Goal: Use online tool/utility: Use online tool/utility

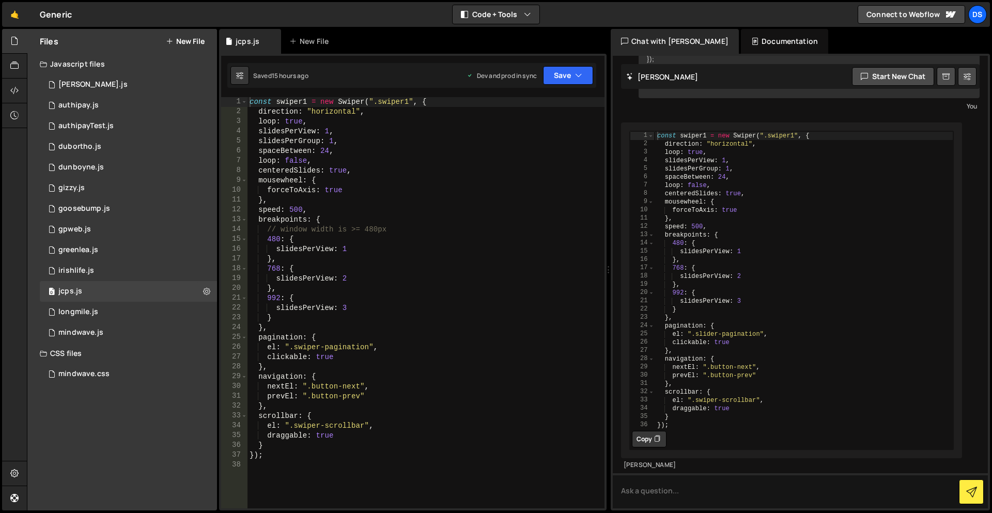
scroll to position [371, 0]
click at [343, 347] on div "const swiper1 = new Swiper ( ".swiper1" , { direction : "horizontal" , loop : t…" at bounding box center [426, 312] width 357 height 431
drag, startPoint x: 343, startPoint y: 347, endPoint x: 308, endPoint y: 352, distance: 35.5
click at [308, 352] on div "const swiper1 = new Swiper ( ".swiper1" , { direction : "horizontal" , loop : t…" at bounding box center [426, 312] width 357 height 431
click at [351, 346] on div "const swiper1 = new Swiper ( ".swiper1" , { direction : "horizontal" , loop : t…" at bounding box center [426, 302] width 357 height 411
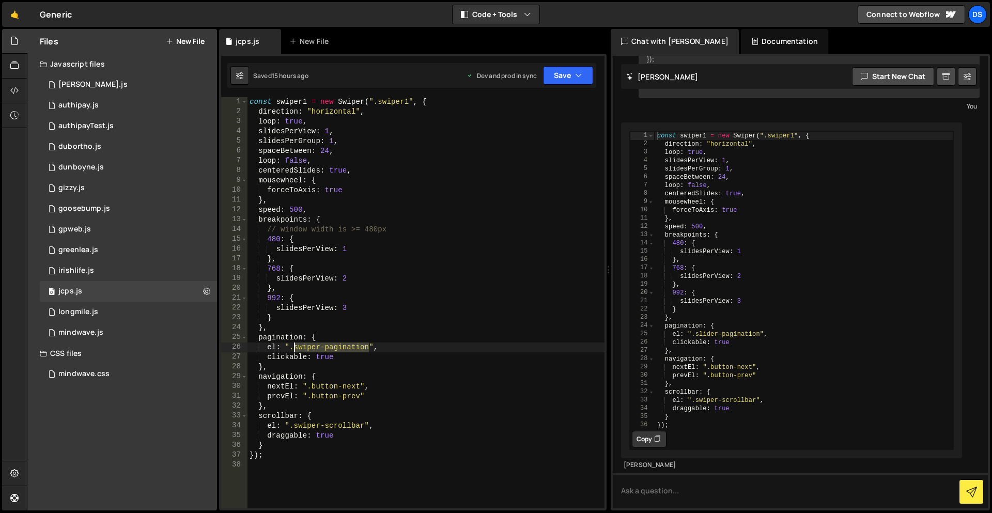
drag, startPoint x: 351, startPoint y: 346, endPoint x: 304, endPoint y: 347, distance: 47.0
click at [304, 347] on div "const swiper1 = new Swiper ( ".swiper1" , { direction : "horizontal" , loop : t…" at bounding box center [426, 312] width 357 height 431
paste textarea "newslid"
click at [306, 427] on div "const swiper1 = new Swiper ( ".swiper1" , { direction : "horizontal" , loop : t…" at bounding box center [426, 312] width 357 height 431
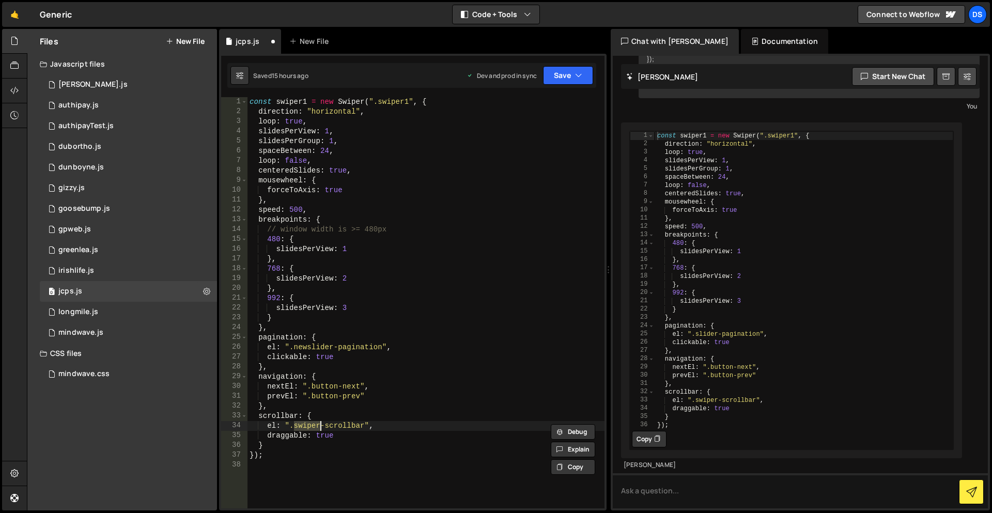
paste textarea "newslider-pagination"
click at [361, 424] on div "const swiper1 = new Swiper ( ".swiper1" , { direction : "horizontal" , loop : t…" at bounding box center [426, 312] width 357 height 431
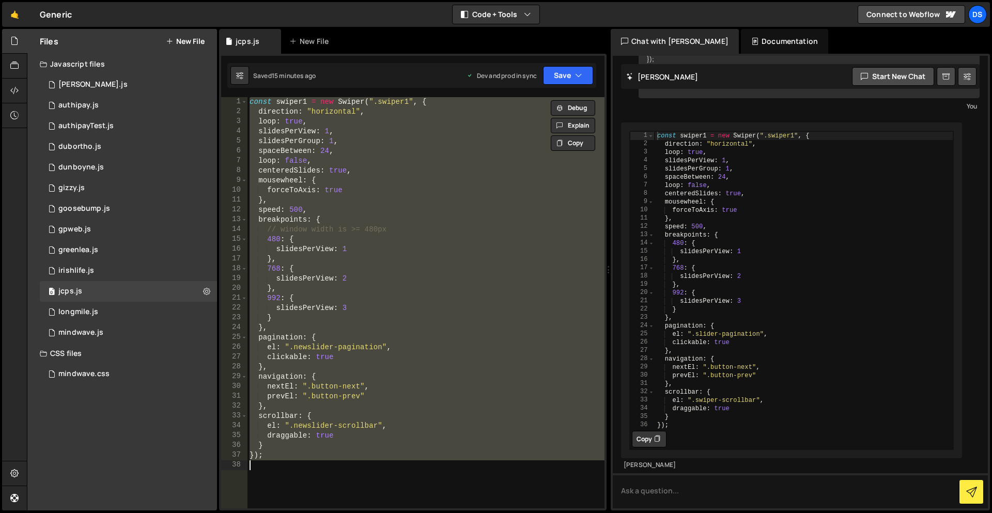
type textarea "// });"
